Goal: Task Accomplishment & Management: Manage account settings

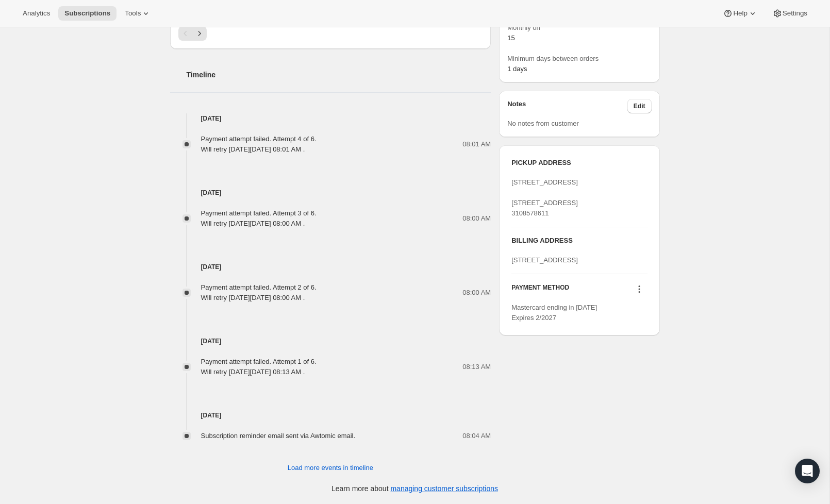
scroll to position [475, 0]
click at [638, 294] on icon at bounding box center [639, 289] width 10 height 10
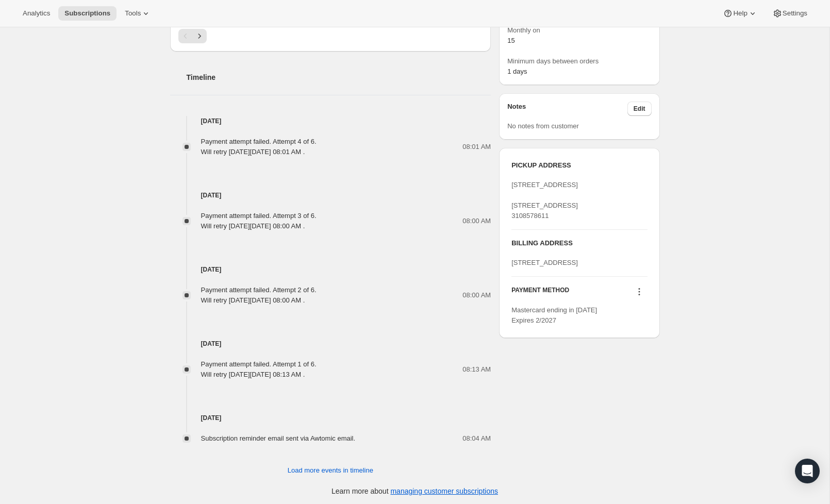
scroll to position [472, 0]
click at [640, 298] on icon at bounding box center [639, 293] width 10 height 10
click at [579, 348] on div "PICKUP ADDRESS 511 Rose Avenue 511 Rose Avenue Los Angeles CA, 90291 United Sta…" at bounding box center [579, 244] width 160 height 207
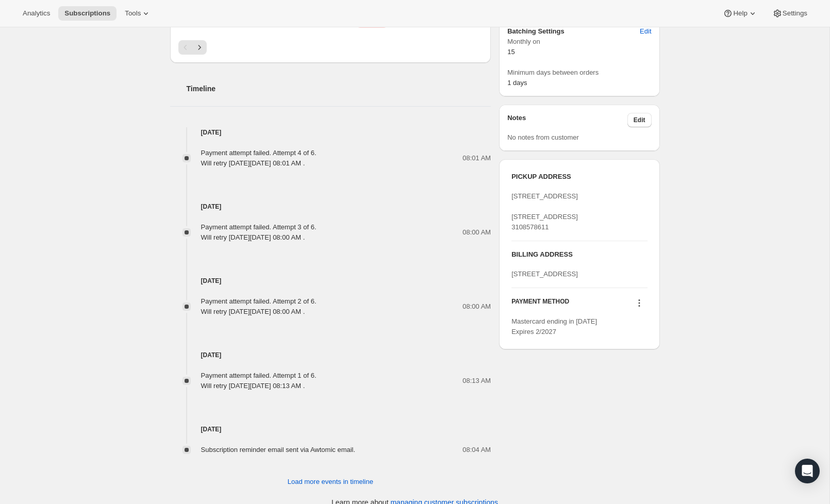
scroll to position [465, 0]
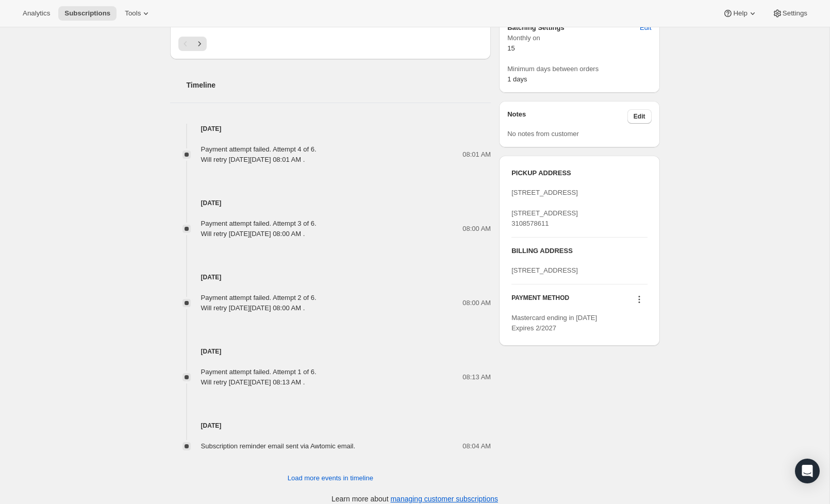
click at [638, 305] on icon at bounding box center [639, 299] width 10 height 10
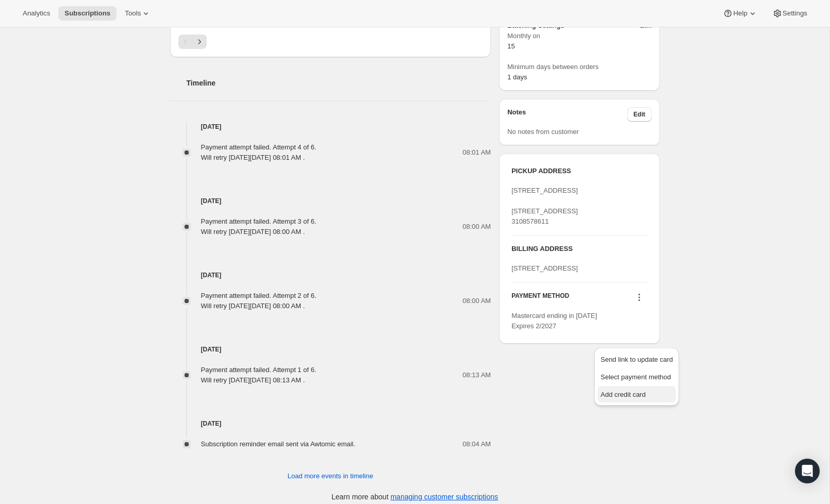
click at [652, 395] on span "Add credit card" at bounding box center [637, 395] width 72 height 10
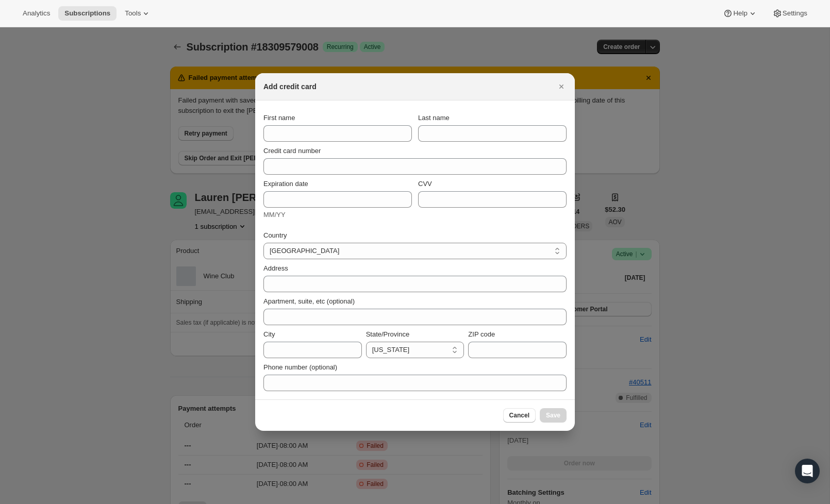
scroll to position [467, 0]
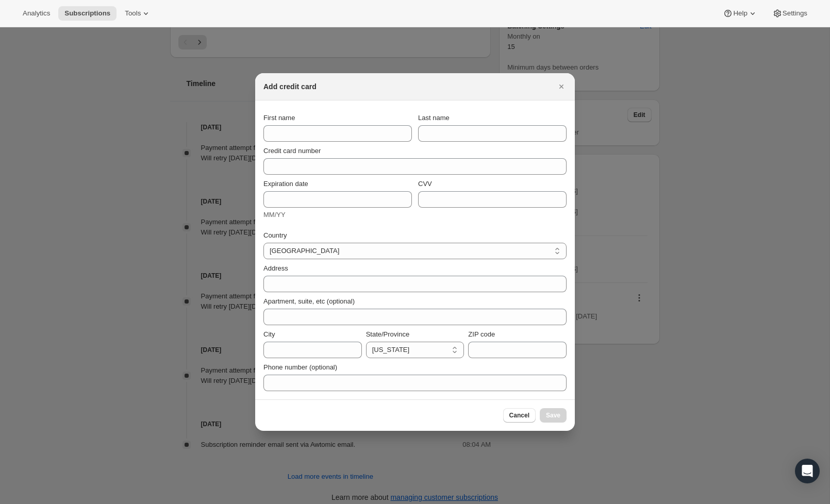
click at [315, 130] on html "Analytics Subscriptions Tools Help Settings Skip to content Subscription #18309…" at bounding box center [415, 252] width 830 height 504
drag, startPoint x: 652, startPoint y: 395, endPoint x: 317, endPoint y: 134, distance: 425.1
click at [317, 134] on html "Analytics Subscriptions Tools Help Settings Skip to content Subscription #18309…" at bounding box center [415, 252] width 830 height 504
drag, startPoint x: 317, startPoint y: 134, endPoint x: 362, endPoint y: 133, distance: 44.9
click at [362, 133] on html "Analytics Subscriptions Tools Help Settings Skip to content Subscription #18309…" at bounding box center [415, 252] width 830 height 504
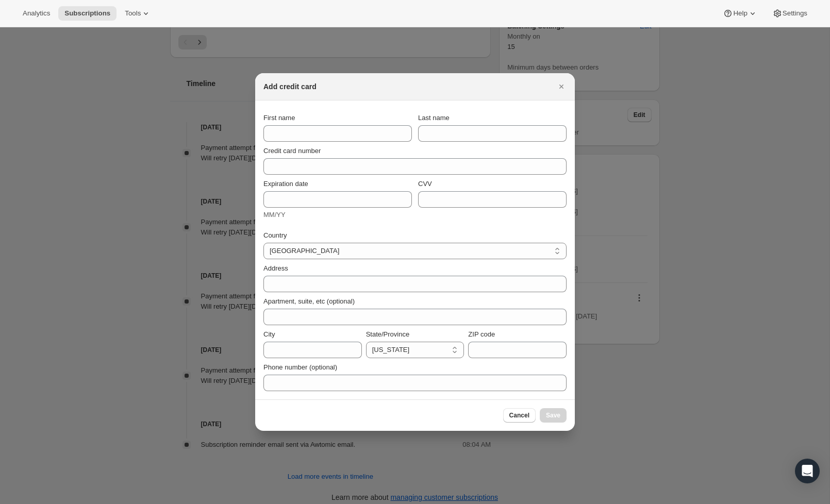
click at [351, 134] on html "Analytics Subscriptions Tools Help Settings Skip to content Subscription #18309…" at bounding box center [415, 252] width 830 height 504
click at [302, 137] on html "Analytics Subscriptions Tools Help Settings Skip to content Subscription #18309…" at bounding box center [415, 252] width 830 height 504
drag, startPoint x: 362, startPoint y: 133, endPoint x: 421, endPoint y: 371, distance: 245.0
click at [421, 371] on html "Analytics Subscriptions Tools Help Settings Skip to content Subscription #18309…" at bounding box center [415, 252] width 830 height 504
click at [417, 384] on html "Analytics Subscriptions Tools Help Settings Skip to content Subscription #18309…" at bounding box center [415, 252] width 830 height 504
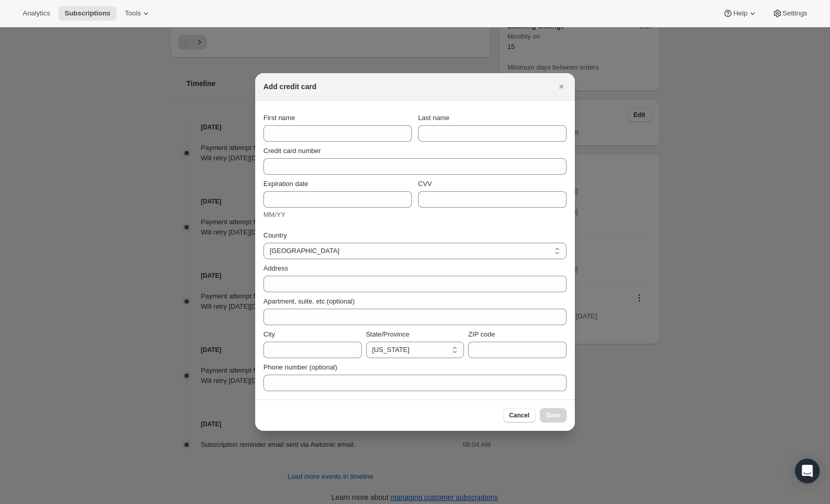
click at [291, 140] on html "Analytics Subscriptions Tools Help Settings Skip to content Subscription #18309…" at bounding box center [415, 252] width 830 height 504
drag, startPoint x: 421, startPoint y: 371, endPoint x: 388, endPoint y: 133, distance: 240.5
click at [388, 133] on html "Analytics Subscriptions Tools Help Settings Skip to content Subscription #18309…" at bounding box center [415, 252] width 830 height 504
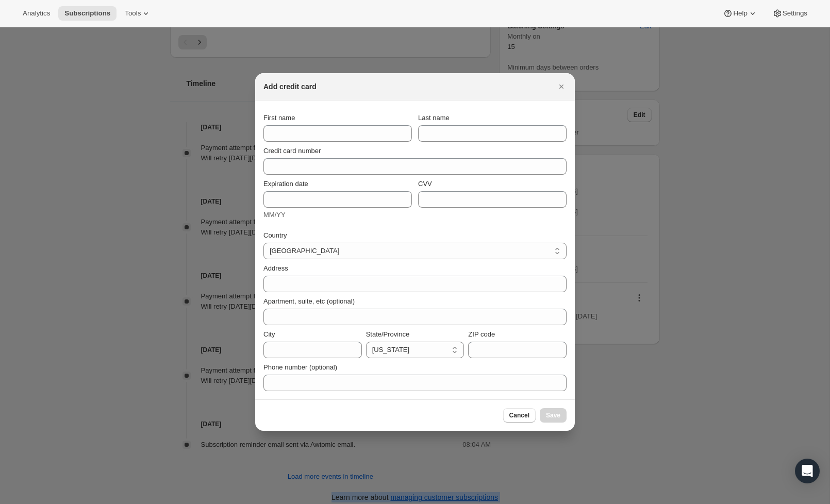
click at [557, 87] on html "Analytics Subscriptions Tools Help Settings Skip to content Subscription #18309…" at bounding box center [415, 252] width 830 height 504
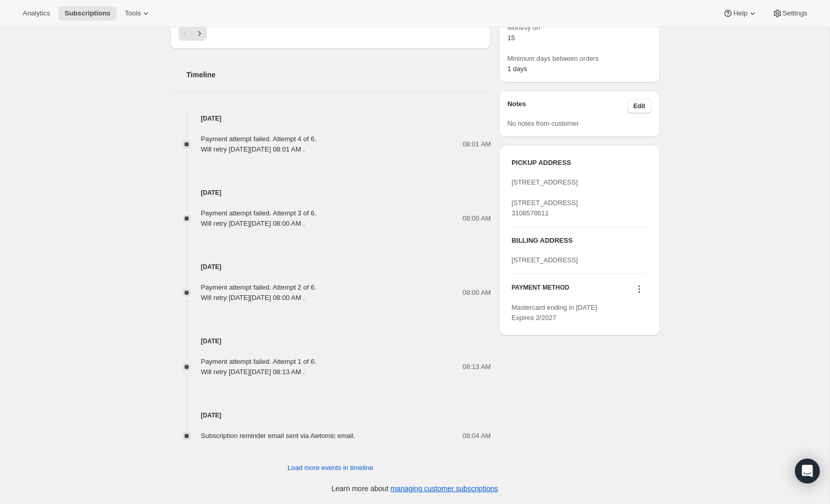
scroll to position [475, 0]
click at [635, 294] on icon at bounding box center [639, 289] width 10 height 10
click at [640, 388] on span "Add credit card" at bounding box center [623, 387] width 45 height 8
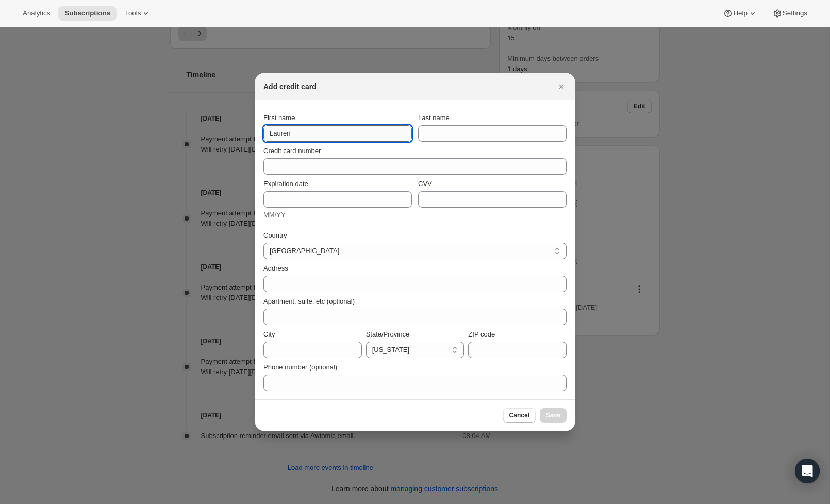
type input "Lauren"
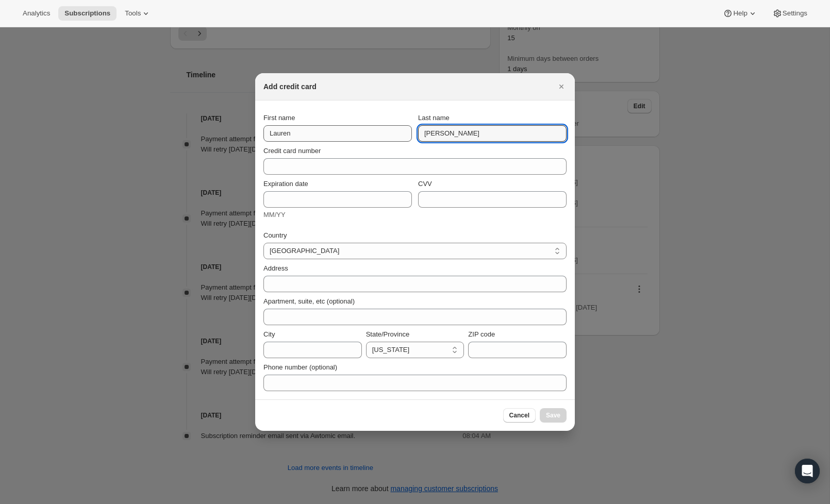
type input "[PERSON_NAME]"
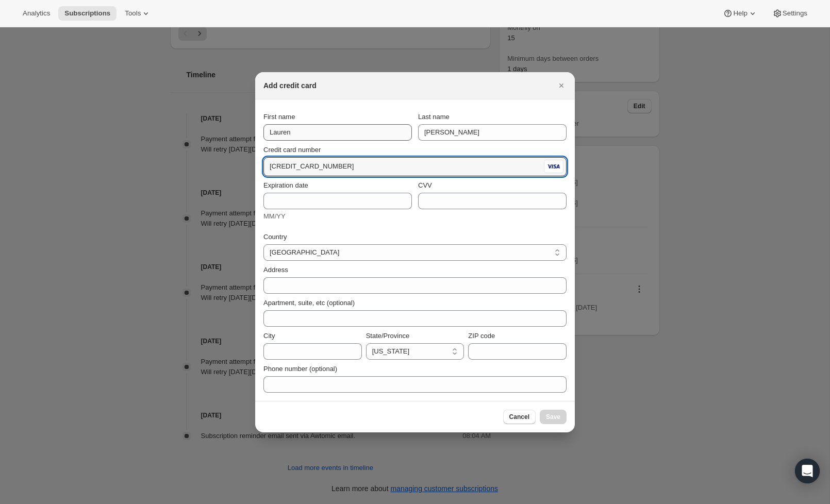
type input "[CREDIT_CARD_NUMBER]"
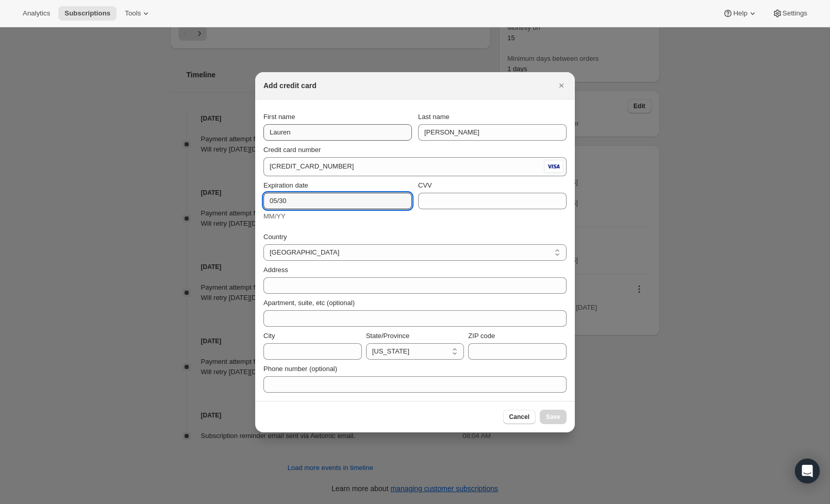
type input "05/30"
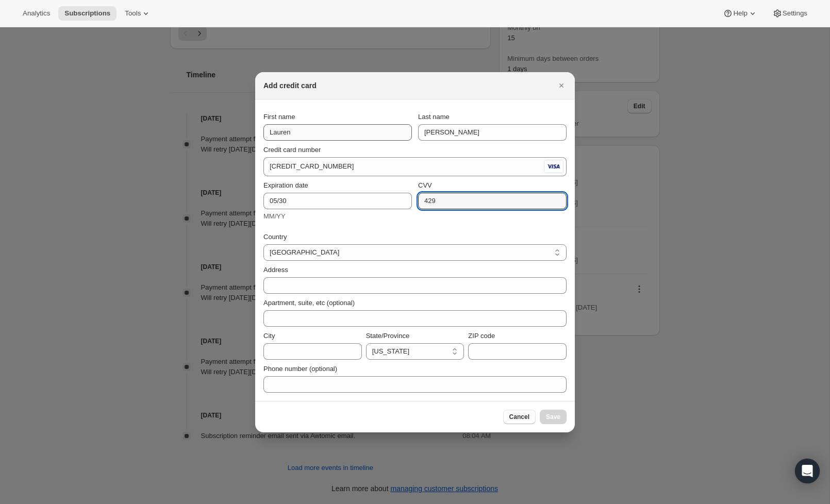
type input "429"
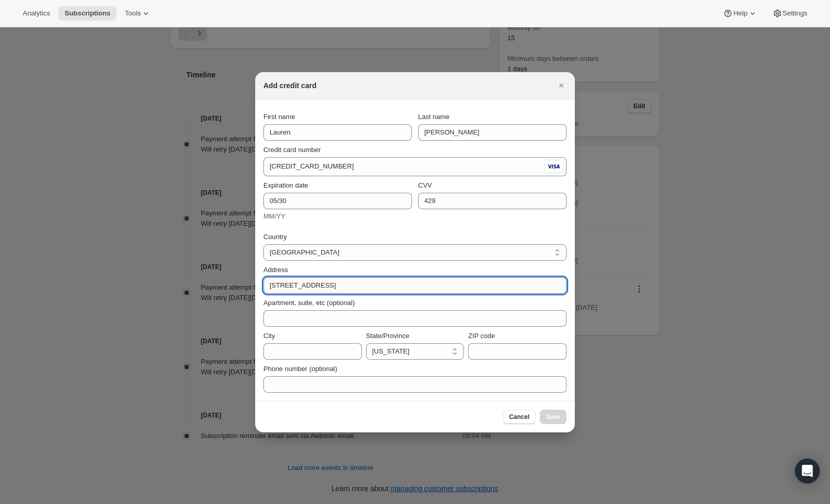
type input "[STREET_ADDRESS]"
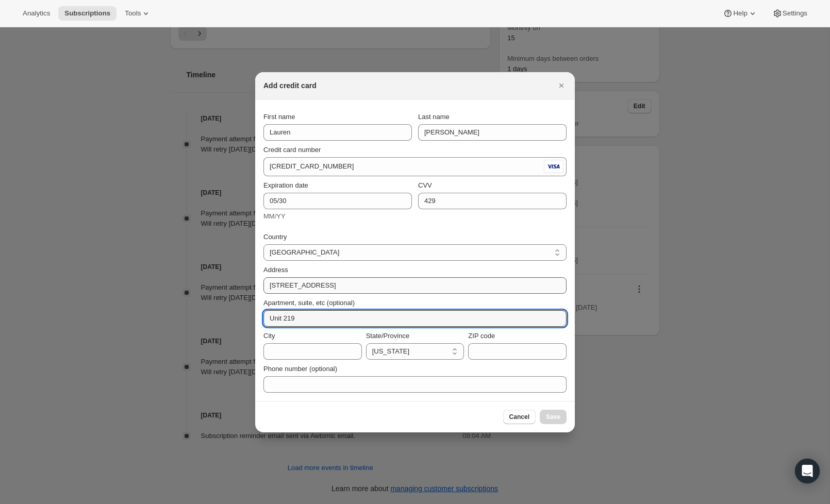
type input "Unit 219"
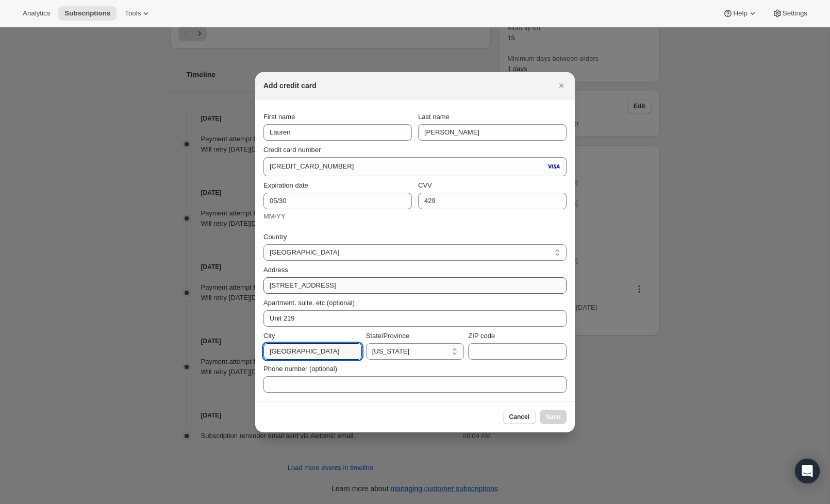
type input "[GEOGRAPHIC_DATA]"
select select "CA"
type input "90291"
click at [550, 422] on button "Save" at bounding box center [553, 417] width 27 height 14
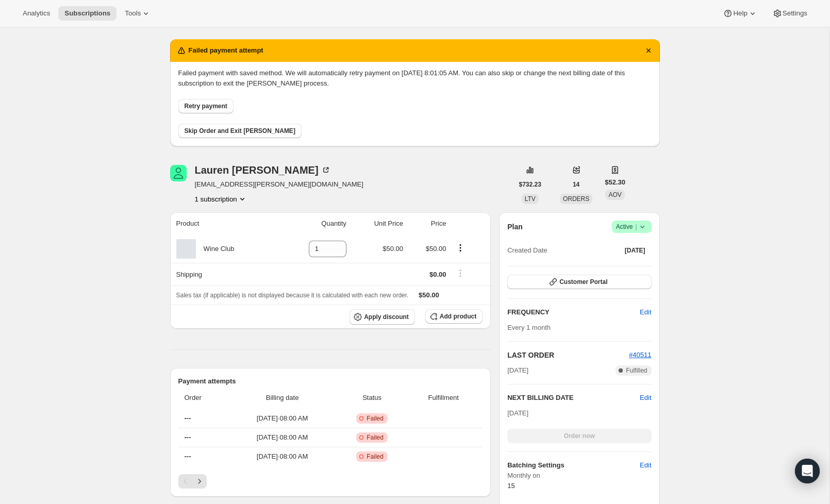
click at [219, 110] on span "Retry payment" at bounding box center [206, 106] width 43 height 8
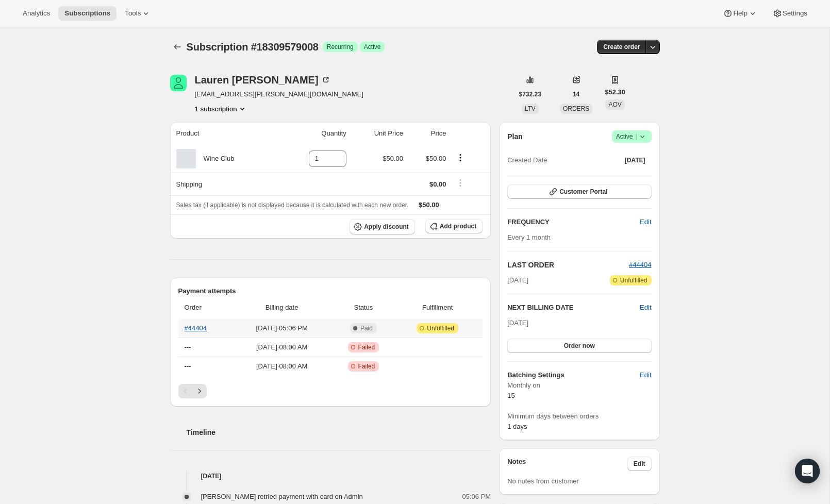
click at [201, 329] on link "#44404" at bounding box center [196, 328] width 22 height 8
